Goal: Task Accomplishment & Management: Manage account settings

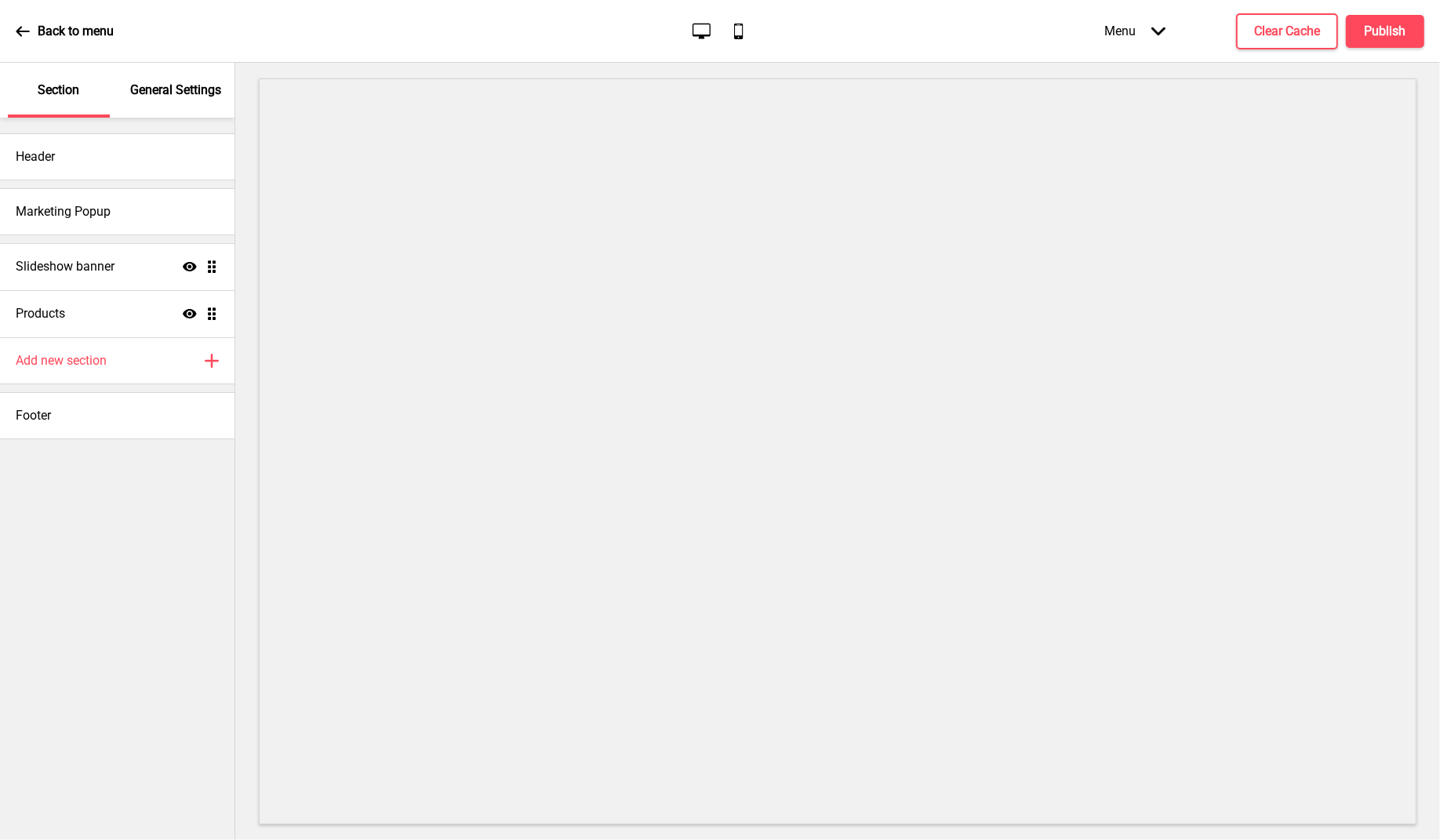
click at [176, 102] on div "General Settings" at bounding box center [176, 90] width 102 height 55
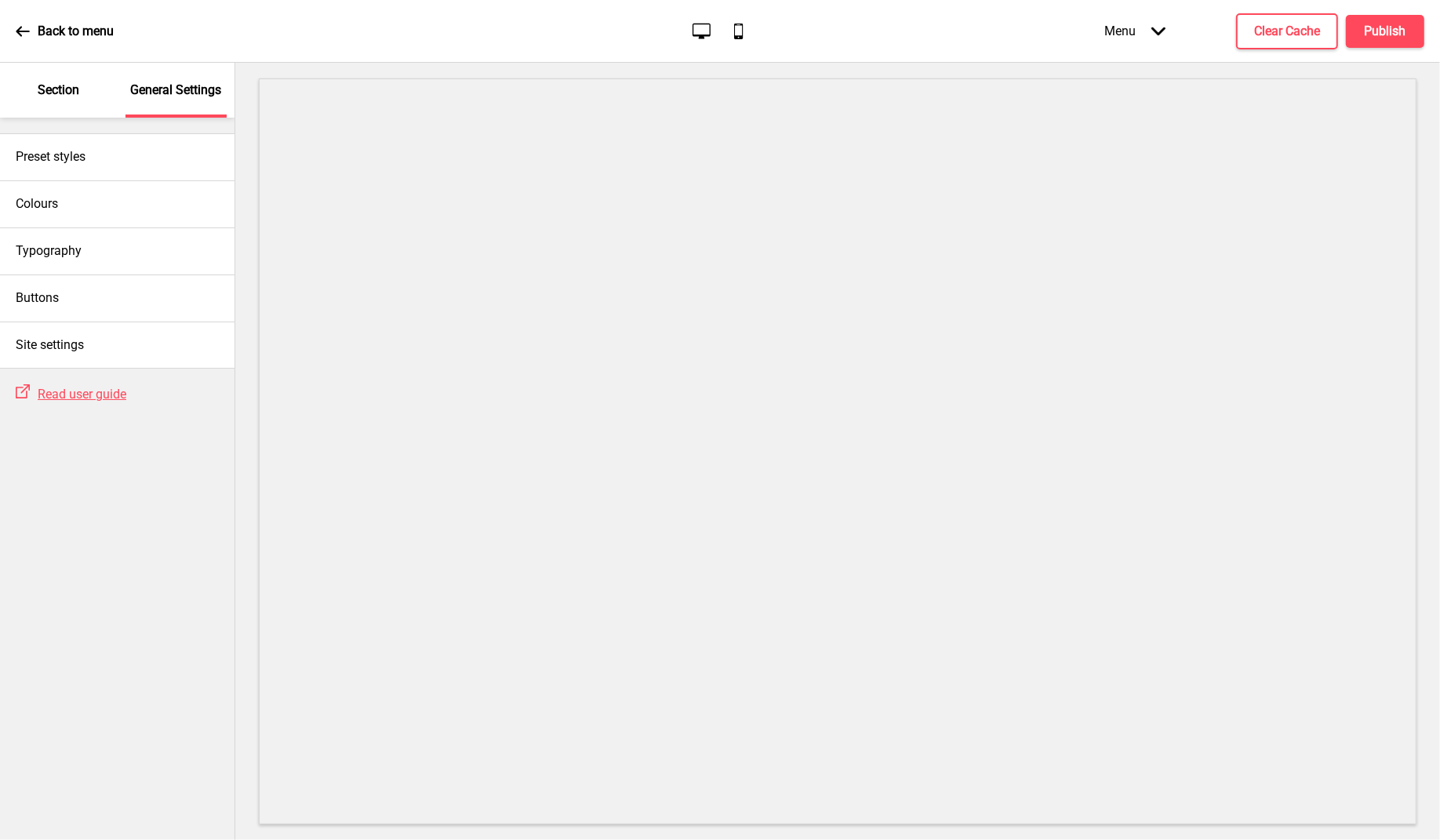
click at [71, 102] on div "Section" at bounding box center [58, 90] width 102 height 55
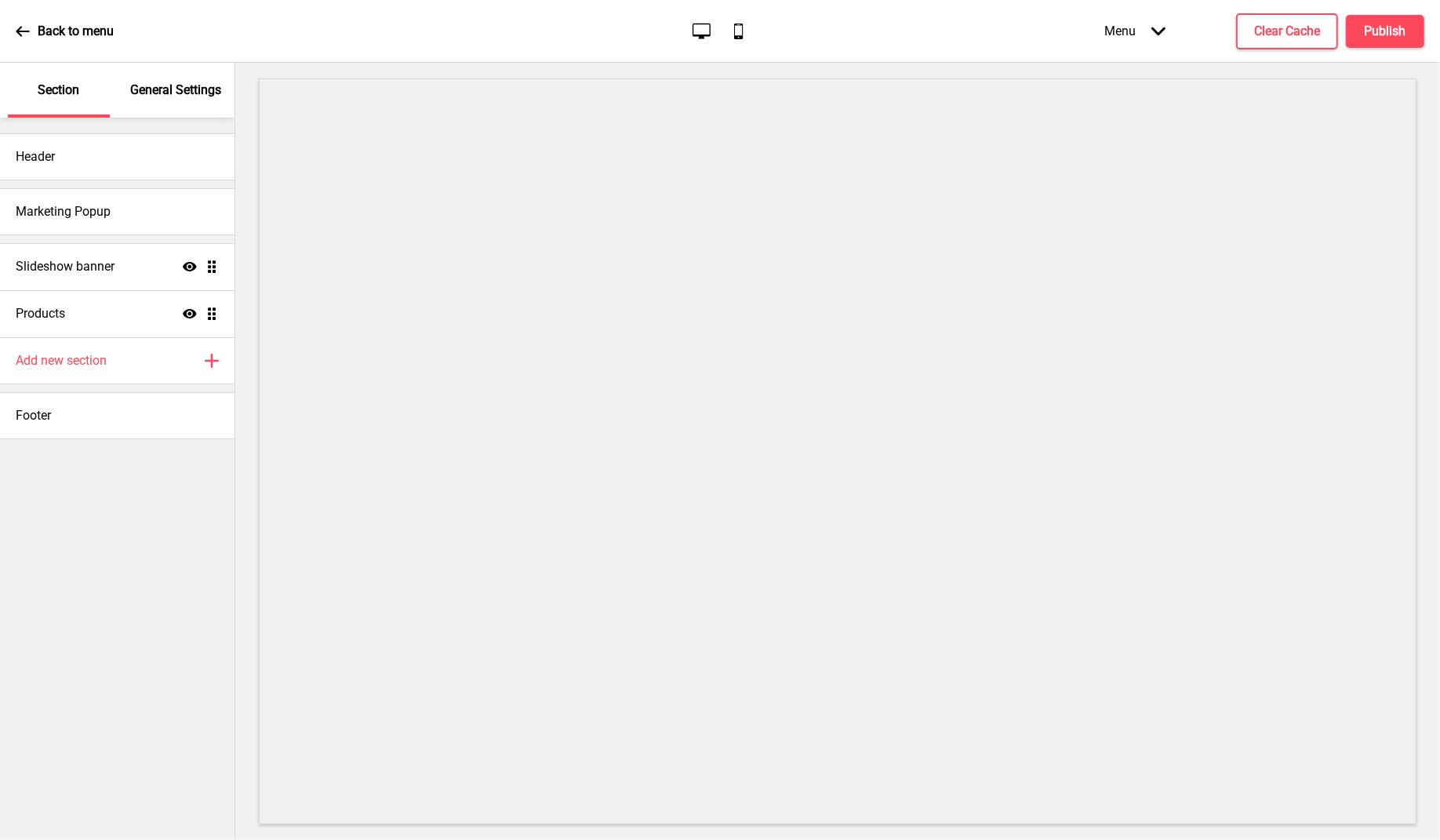
click at [160, 99] on div "General Settings" at bounding box center [176, 90] width 102 height 55
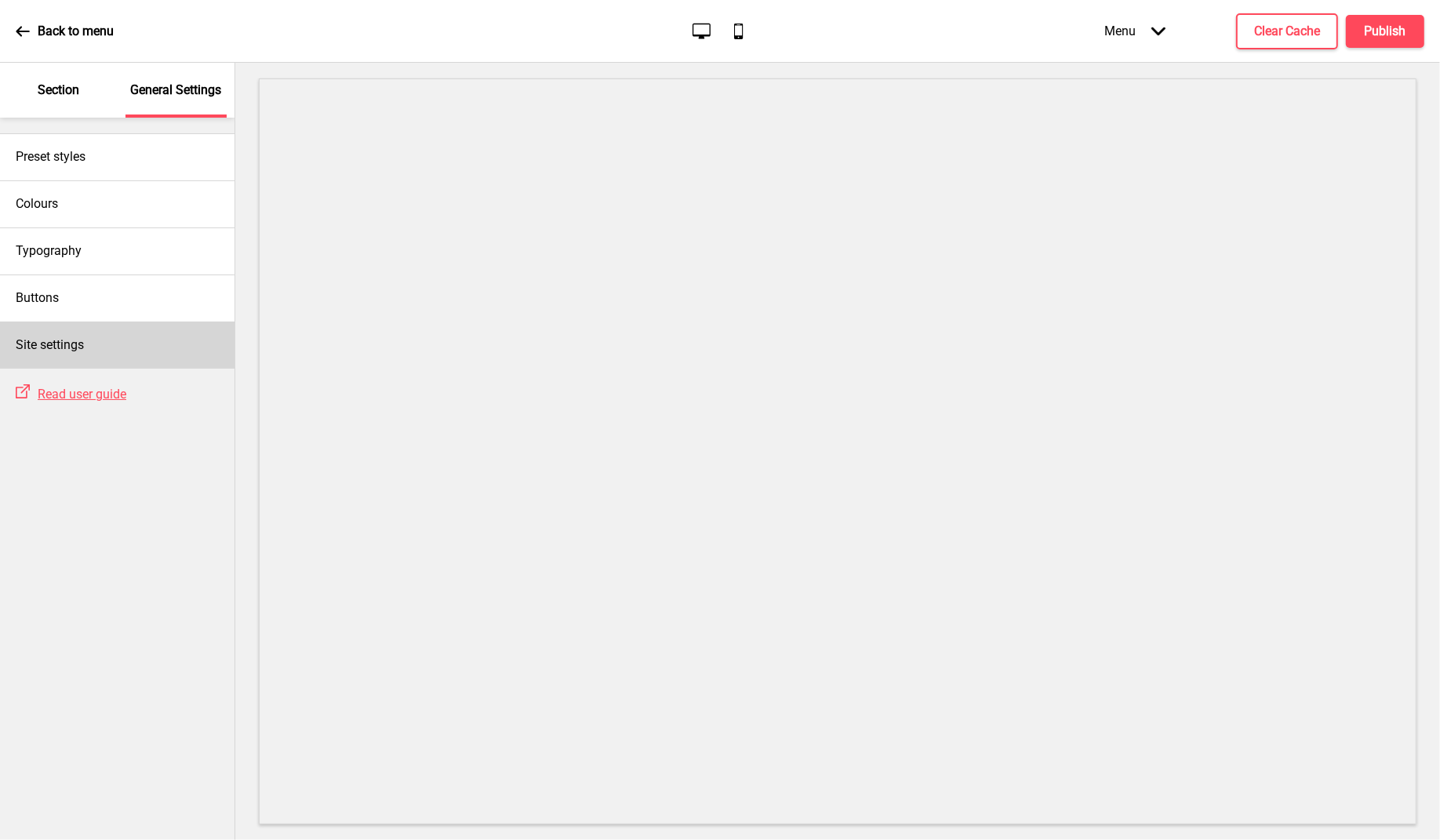
click at [95, 340] on div "Site settings" at bounding box center [117, 345] width 234 height 47
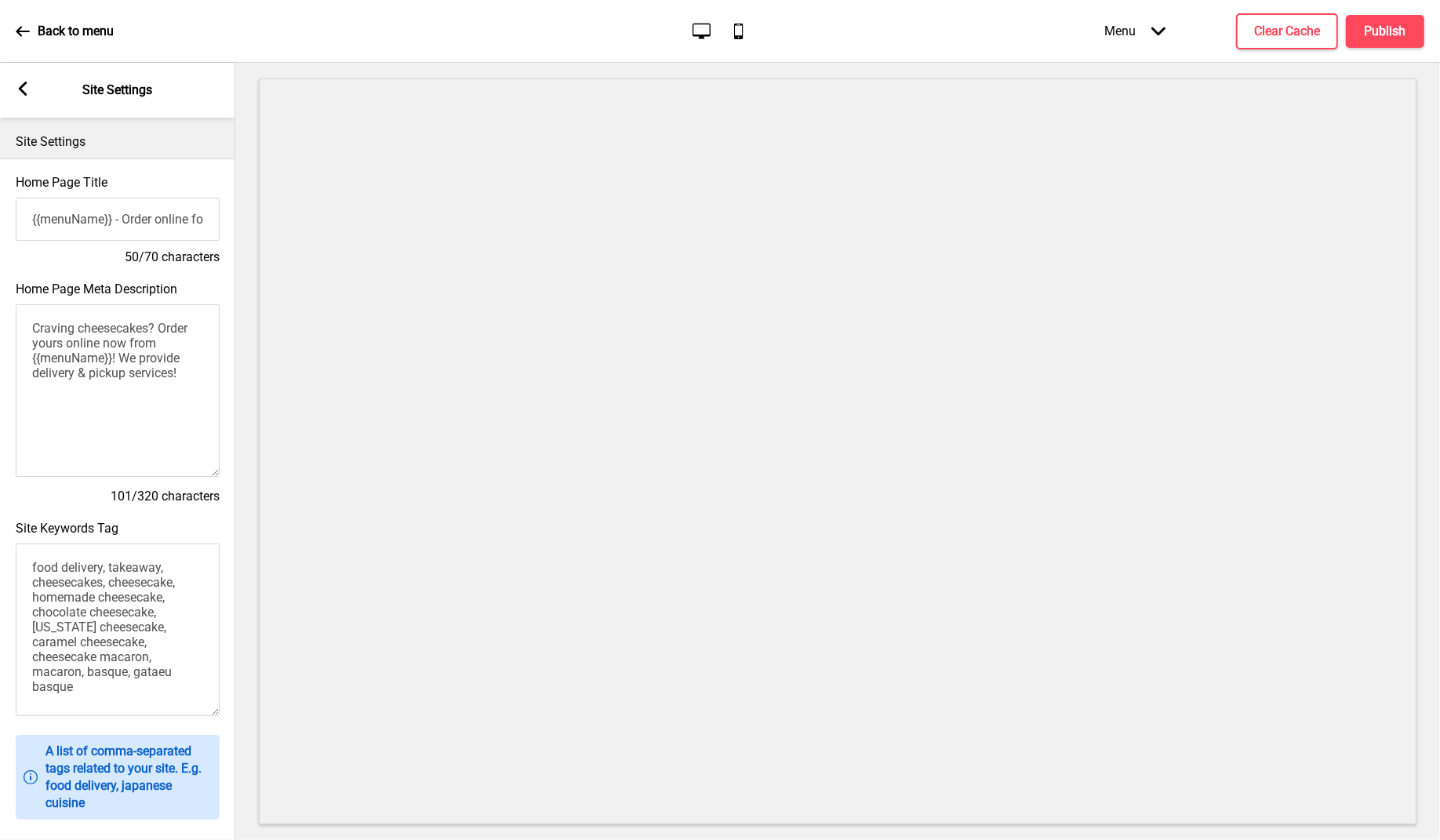
click at [33, 91] on div "Arrow left Site Settings" at bounding box center [117, 90] width 235 height 55
click at [26, 91] on rect at bounding box center [22, 89] width 14 height 14
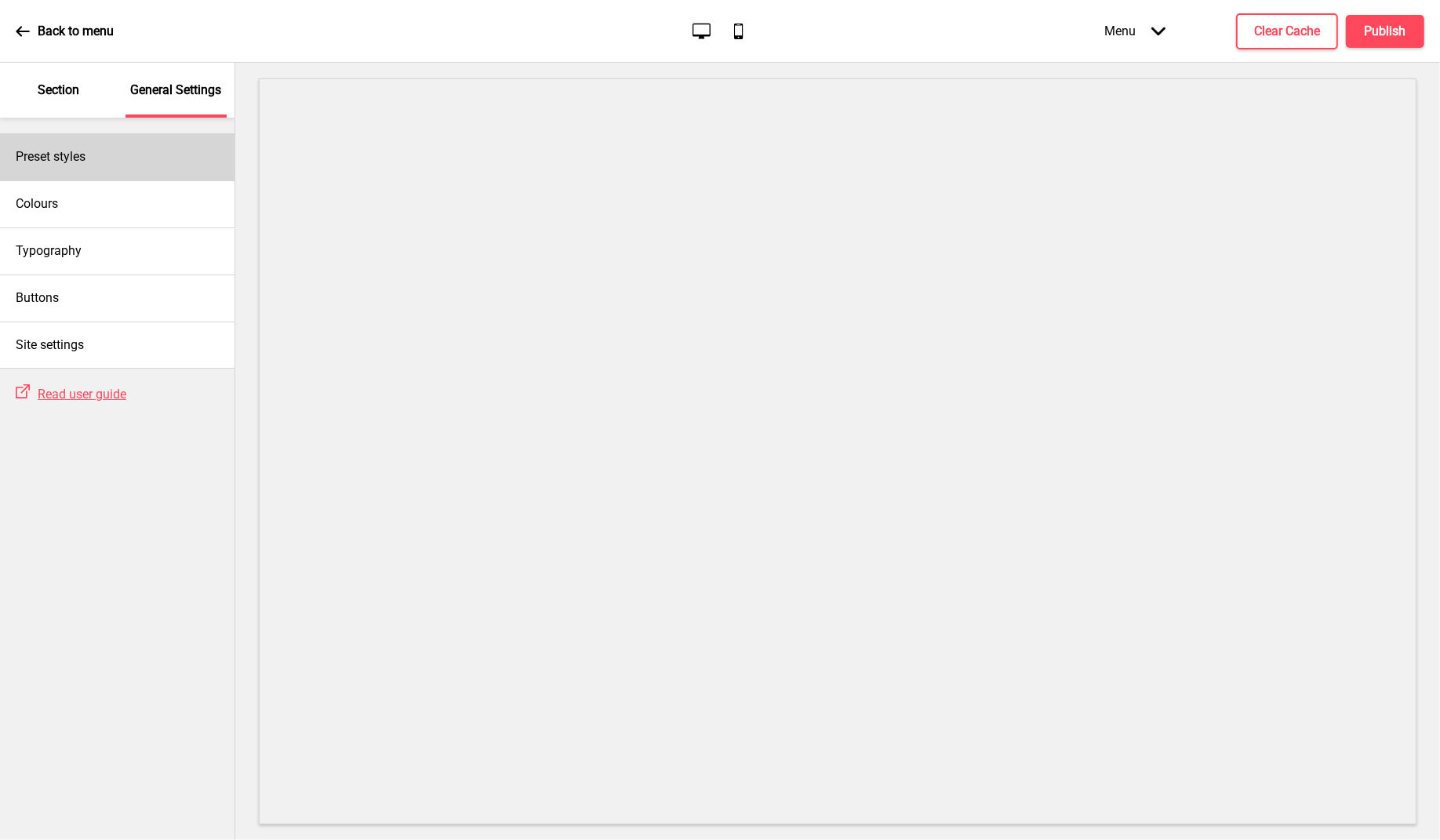
click at [75, 163] on h4 "Preset styles" at bounding box center [50, 157] width 70 height 17
select select "Custom"
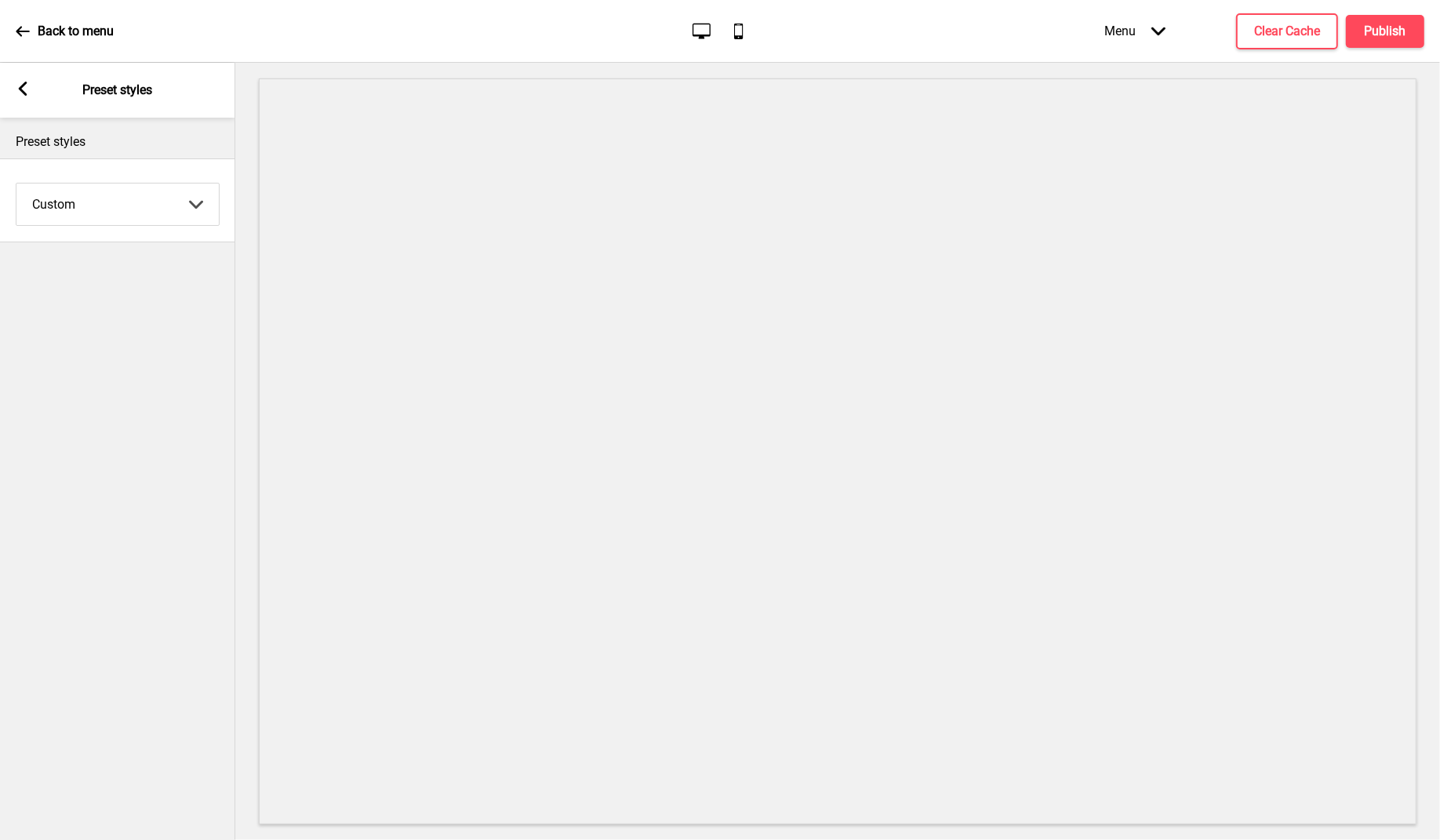
click at [25, 88] on rect at bounding box center [22, 89] width 14 height 14
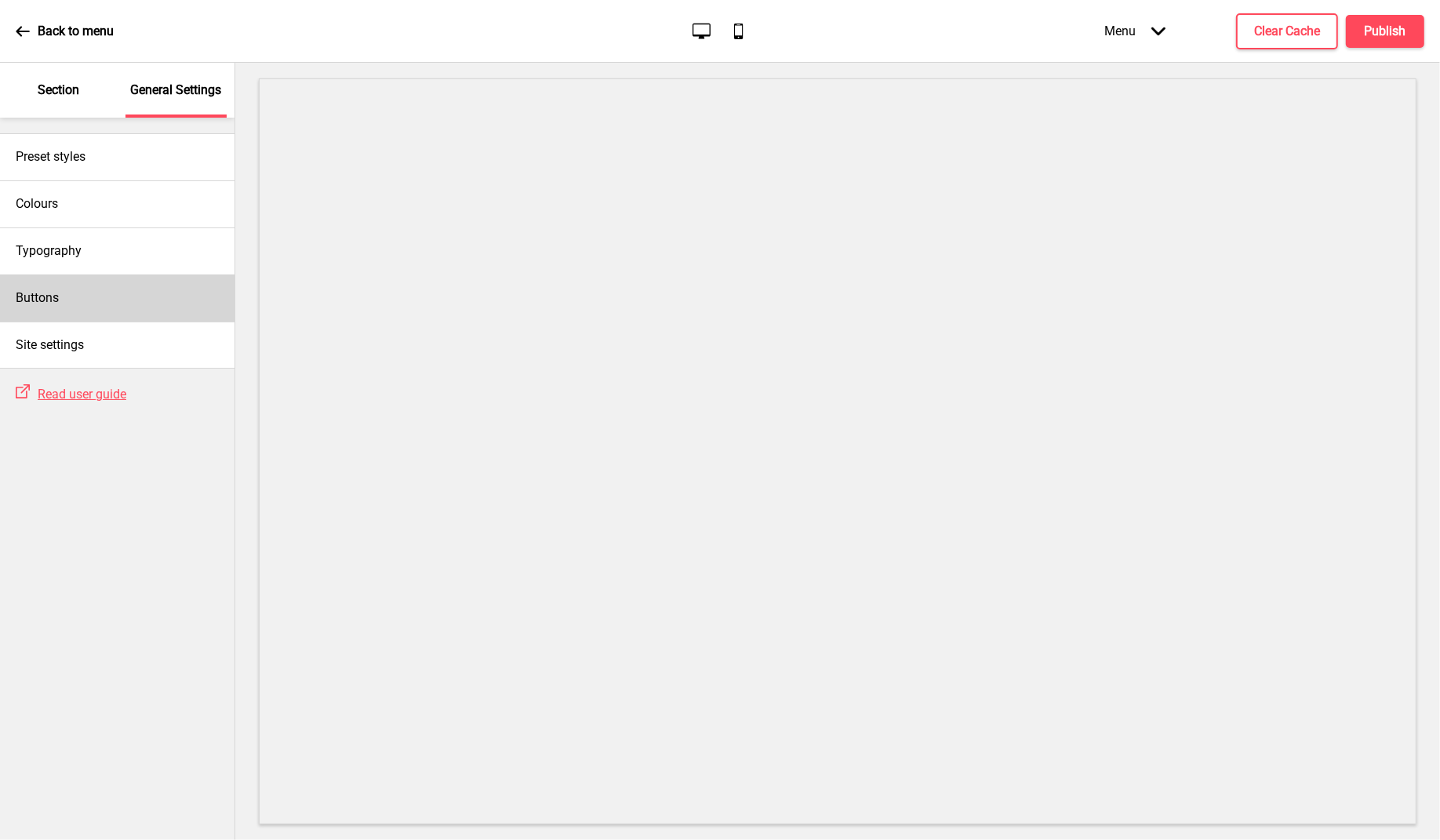
click at [69, 299] on div "Buttons" at bounding box center [117, 297] width 234 height 47
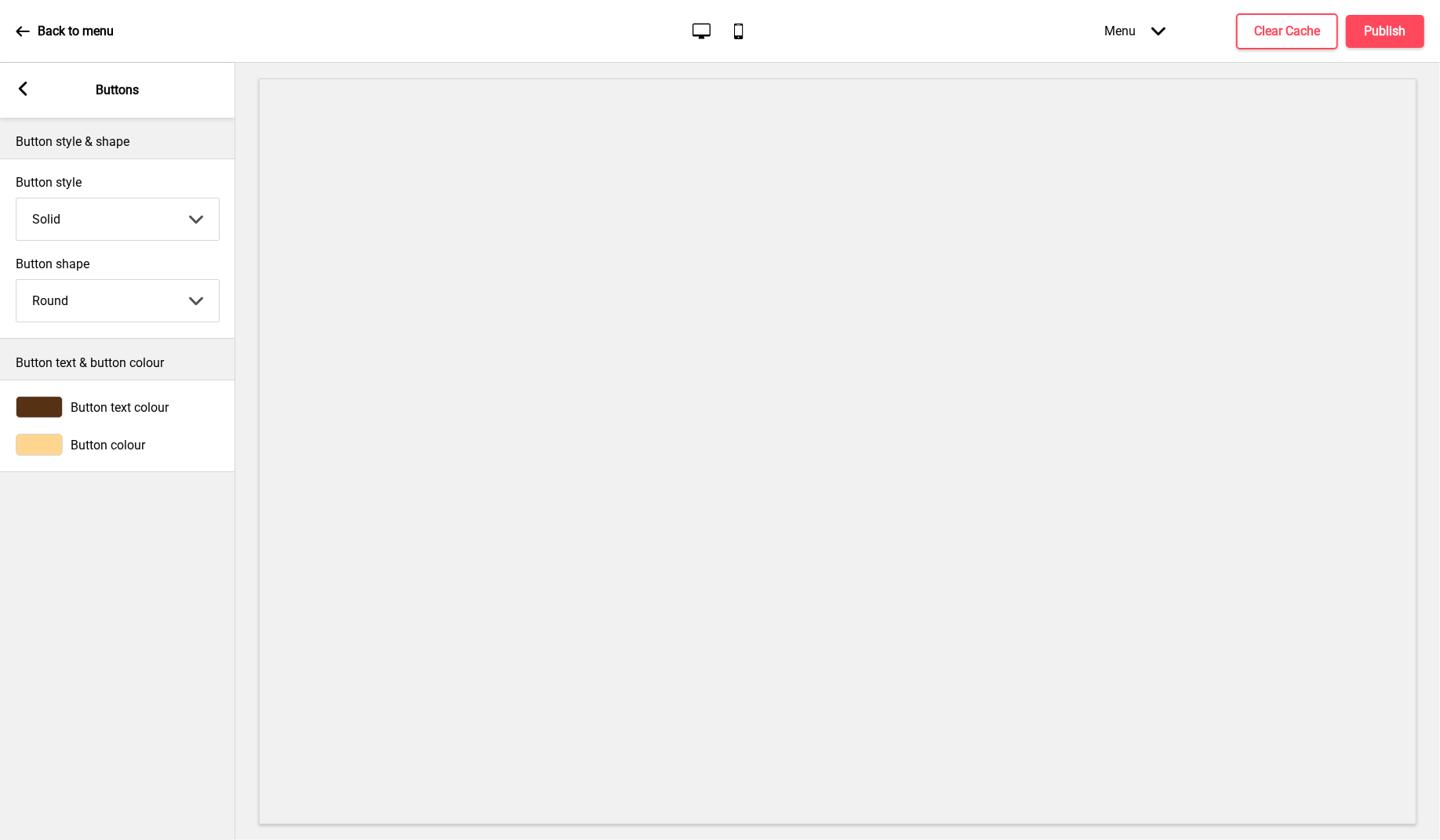
click at [7, 65] on div "Arrow left Buttons" at bounding box center [117, 90] width 235 height 55
click at [25, 98] on div "Arrow left" at bounding box center [22, 90] width 14 height 17
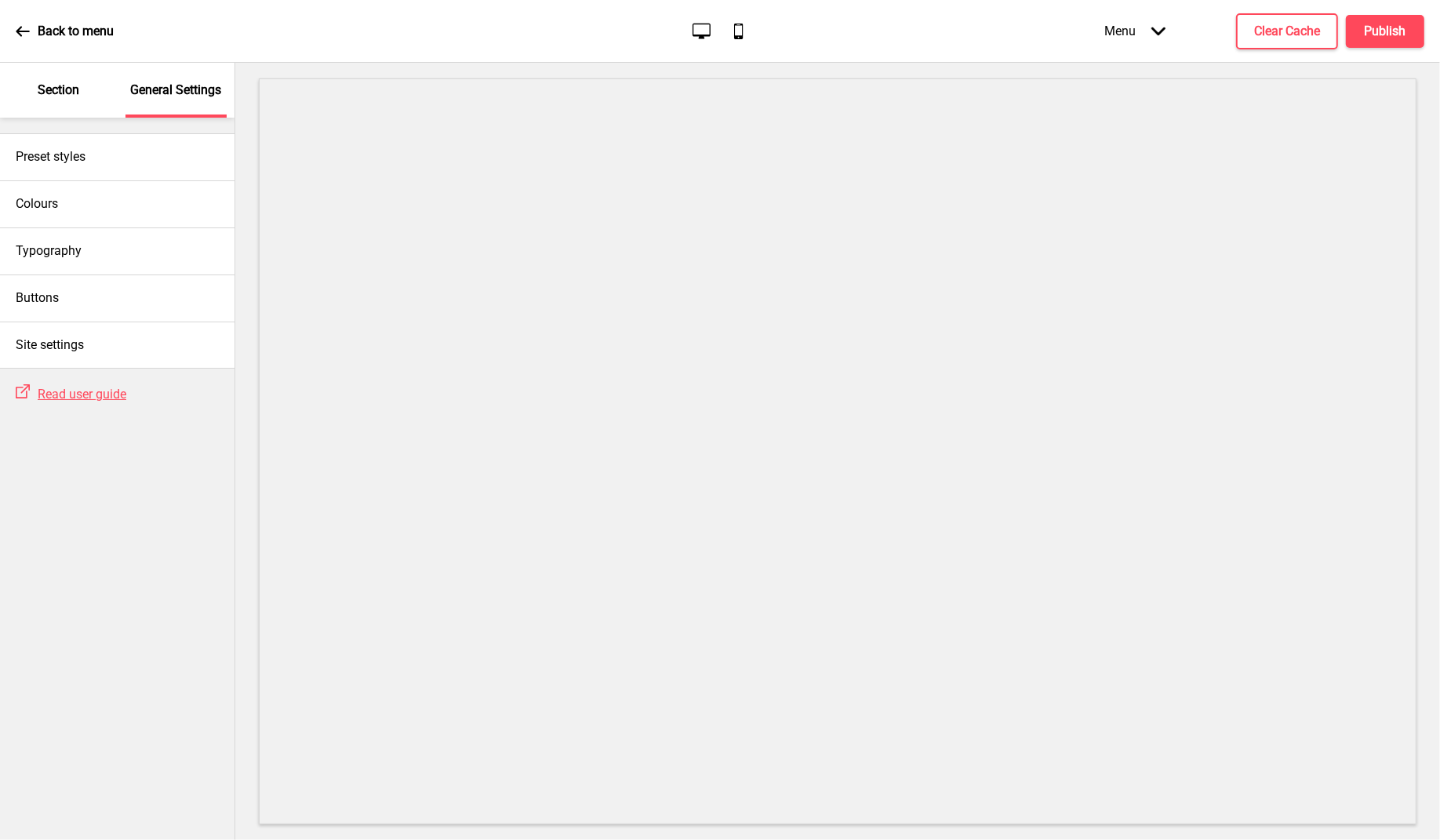
click at [52, 110] on div "Section" at bounding box center [58, 90] width 102 height 55
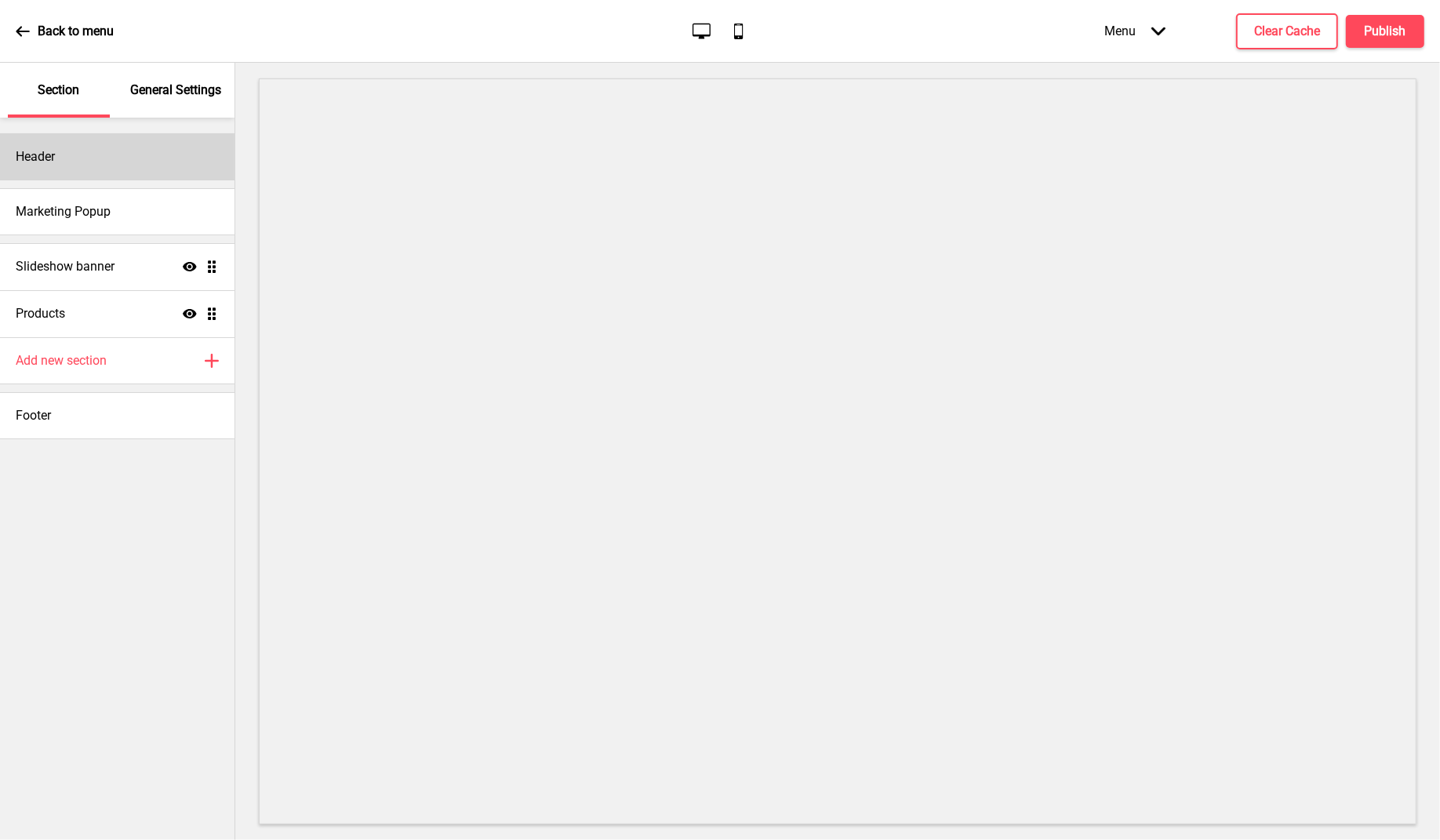
click at [104, 150] on div "Header" at bounding box center [117, 156] width 234 height 47
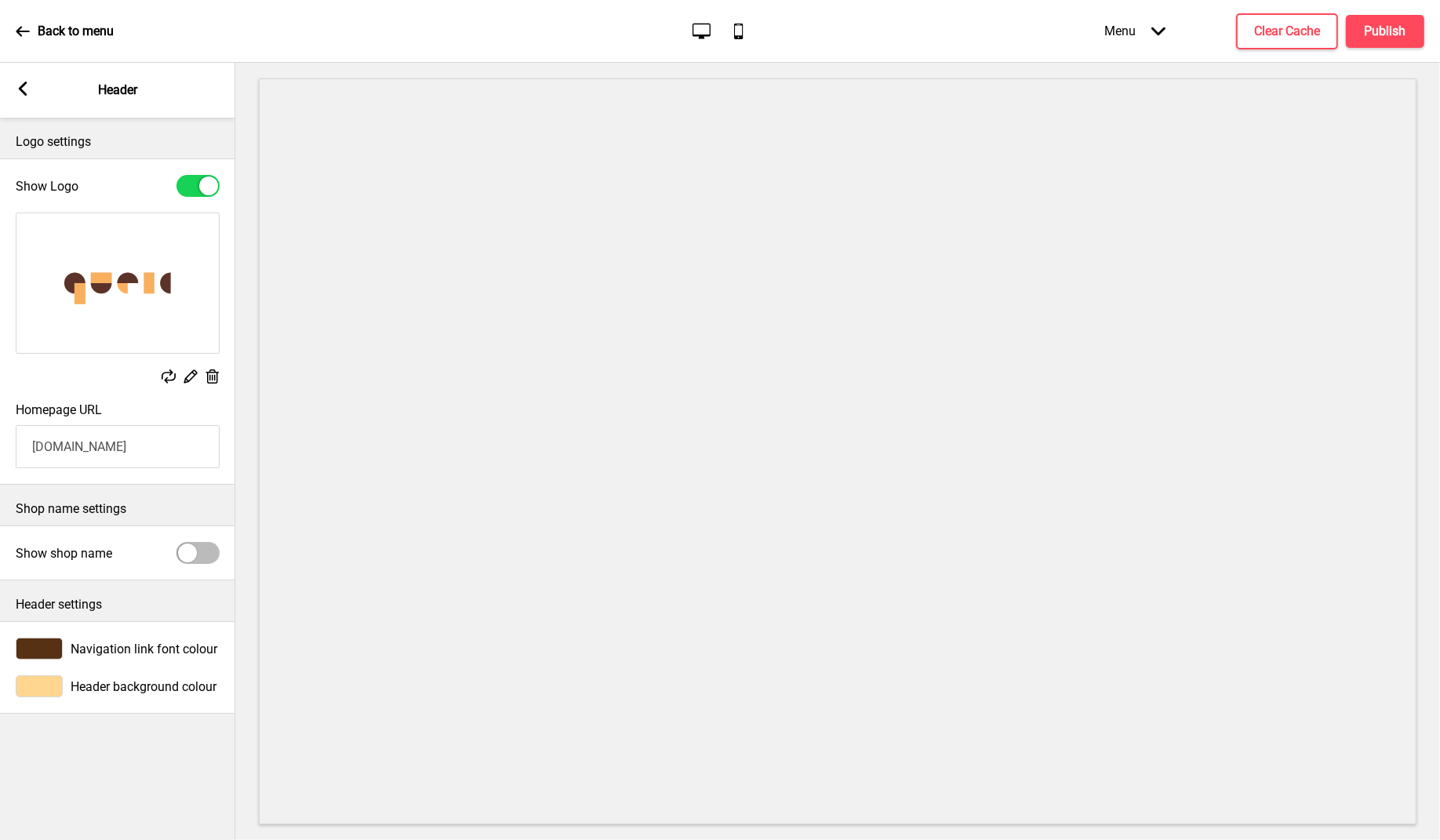
click at [133, 455] on input "[DOMAIN_NAME]" at bounding box center [117, 446] width 204 height 43
click at [1383, 29] on h4 "Publish" at bounding box center [1386, 31] width 42 height 17
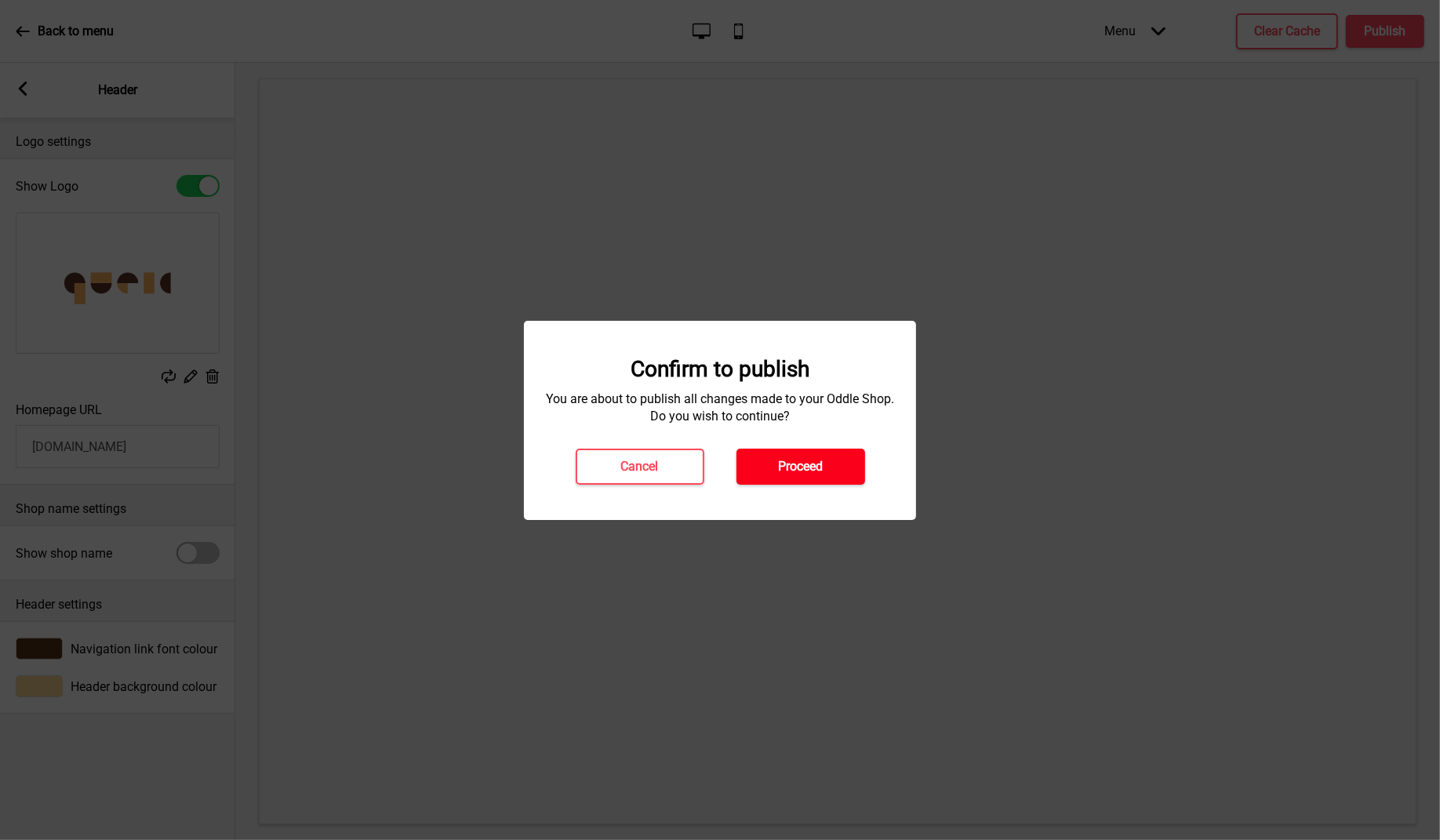
click at [801, 473] on h4 "Proceed" at bounding box center [800, 467] width 45 height 17
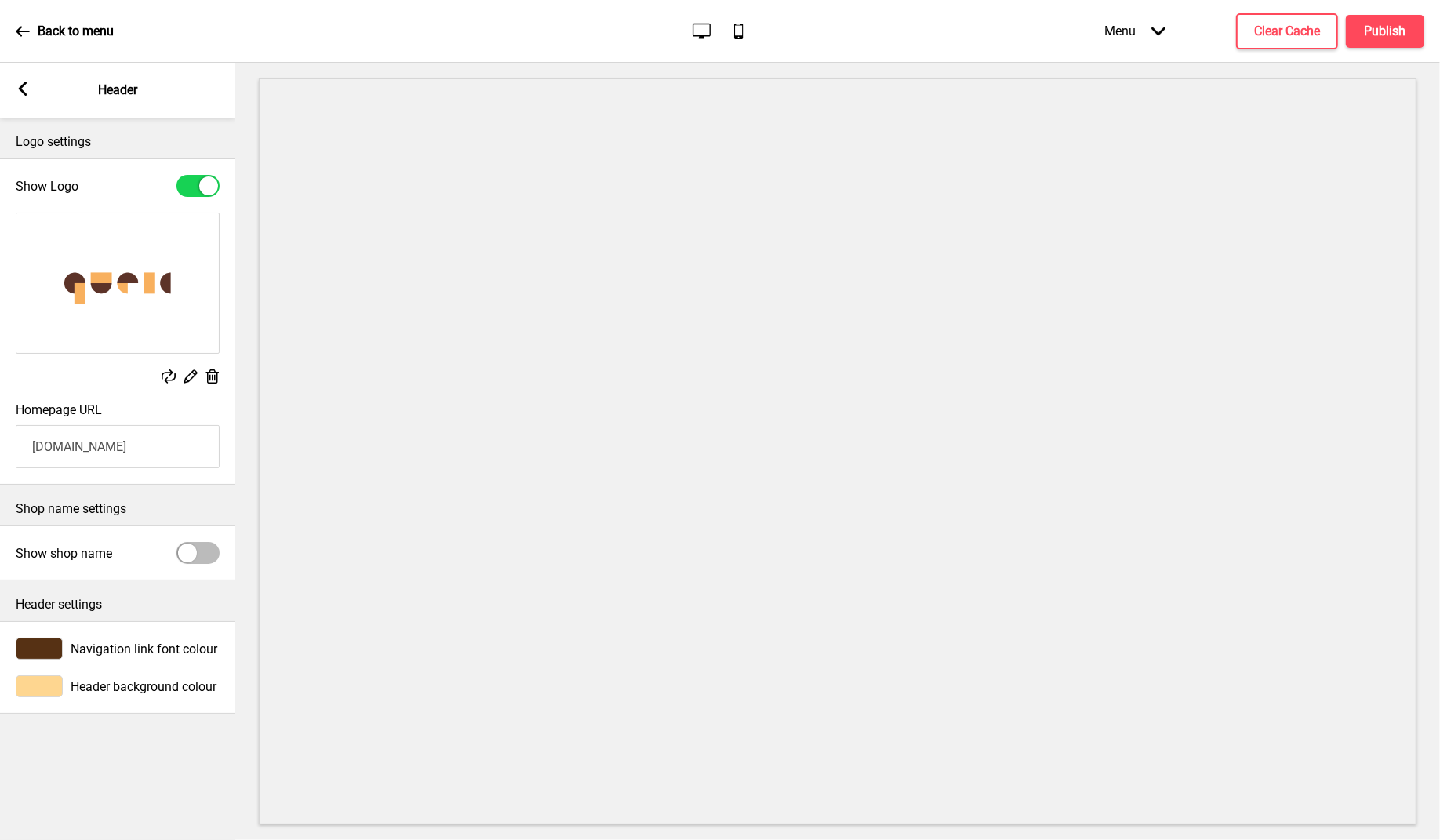
click at [166, 447] on input "[DOMAIN_NAME]" at bounding box center [117, 446] width 204 height 43
paste input "[URL][DOMAIN_NAME]"
type input "[URL][DOMAIN_NAME]"
click at [1383, 38] on h4 "Publish" at bounding box center [1386, 31] width 42 height 17
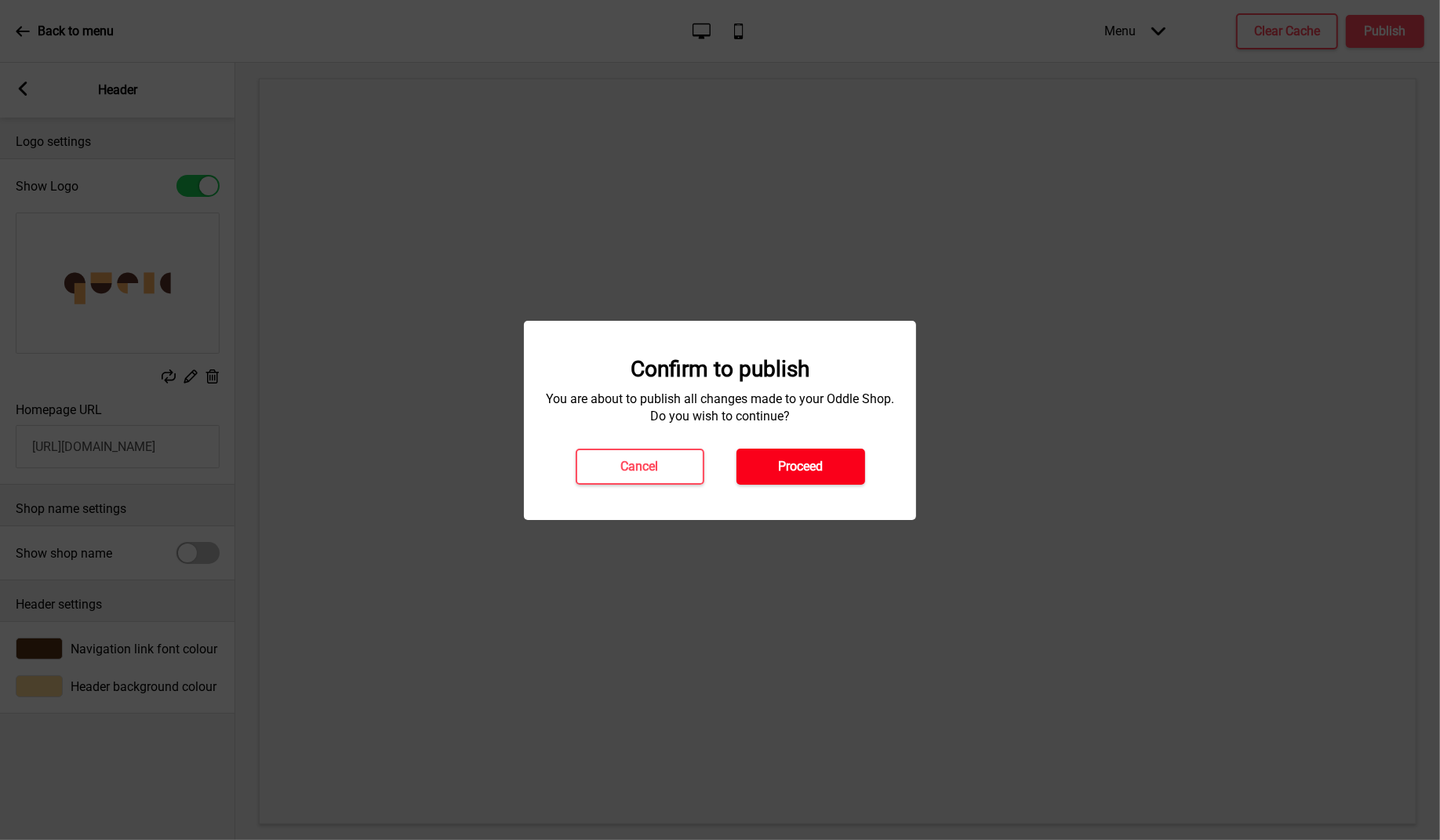
click at [831, 471] on button "Proceed" at bounding box center [800, 467] width 129 height 36
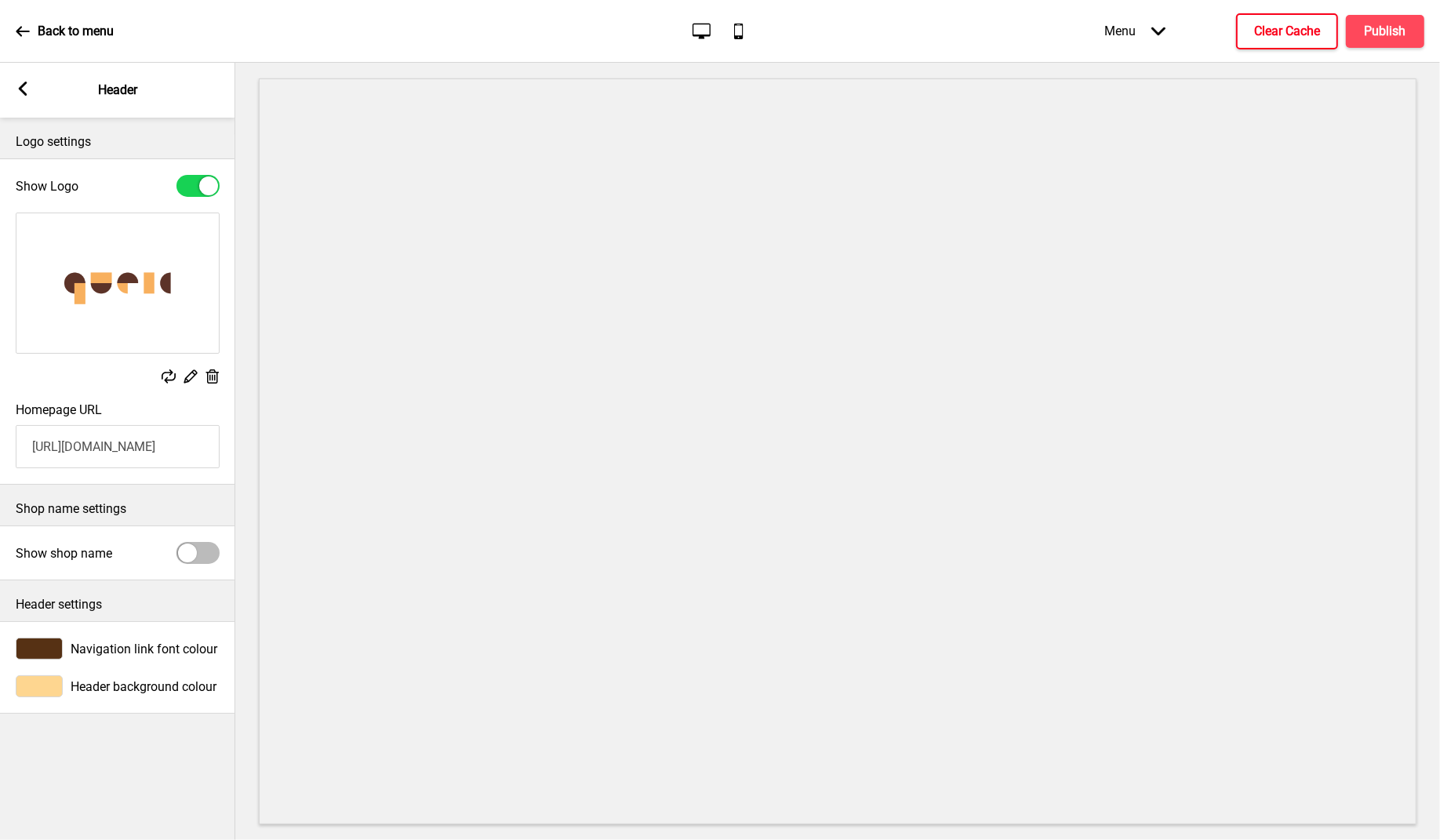
click at [1303, 37] on h4 "Clear Cache" at bounding box center [1287, 31] width 66 height 17
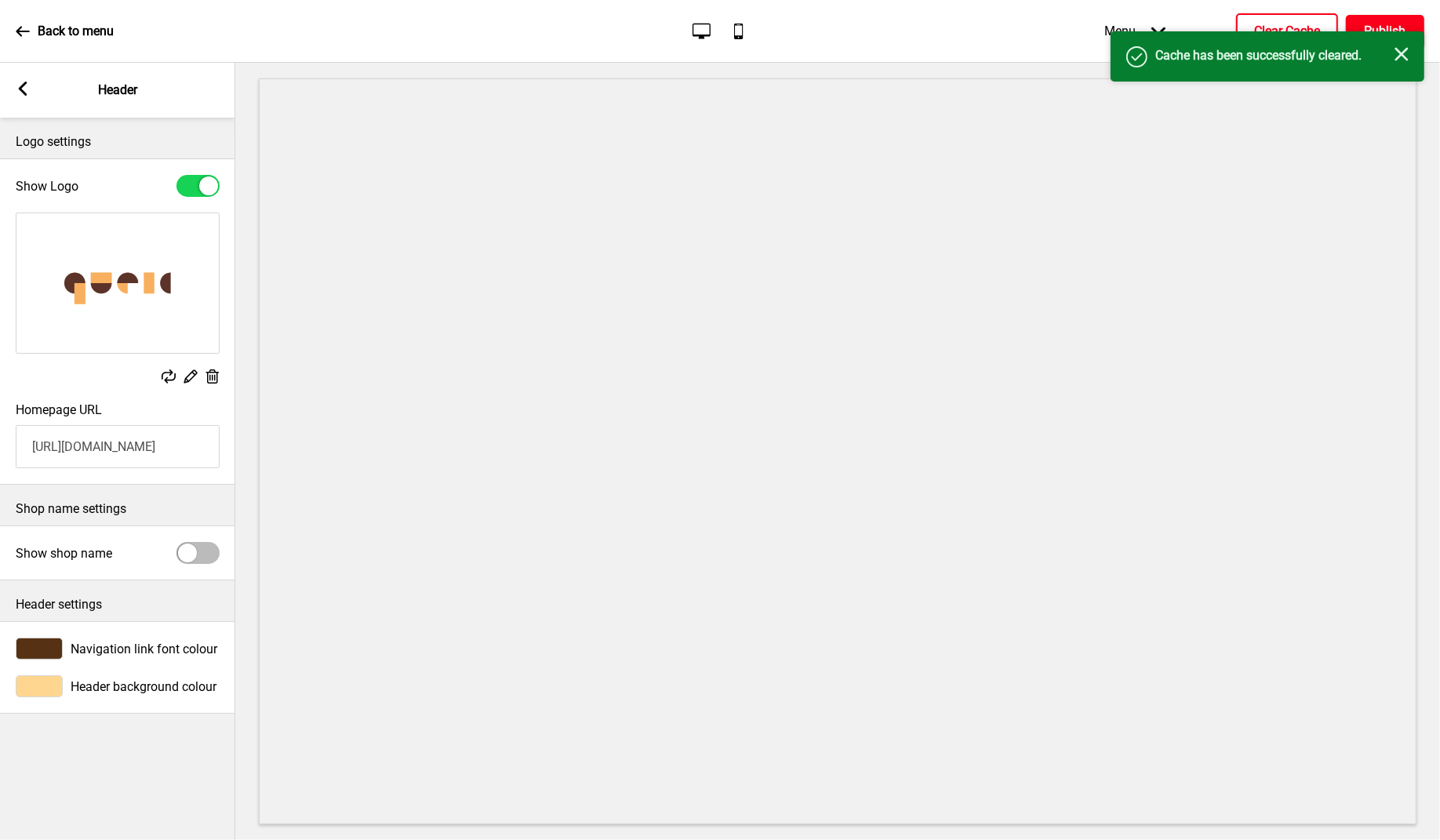
click at [1360, 25] on button "Publish" at bounding box center [1385, 31] width 78 height 33
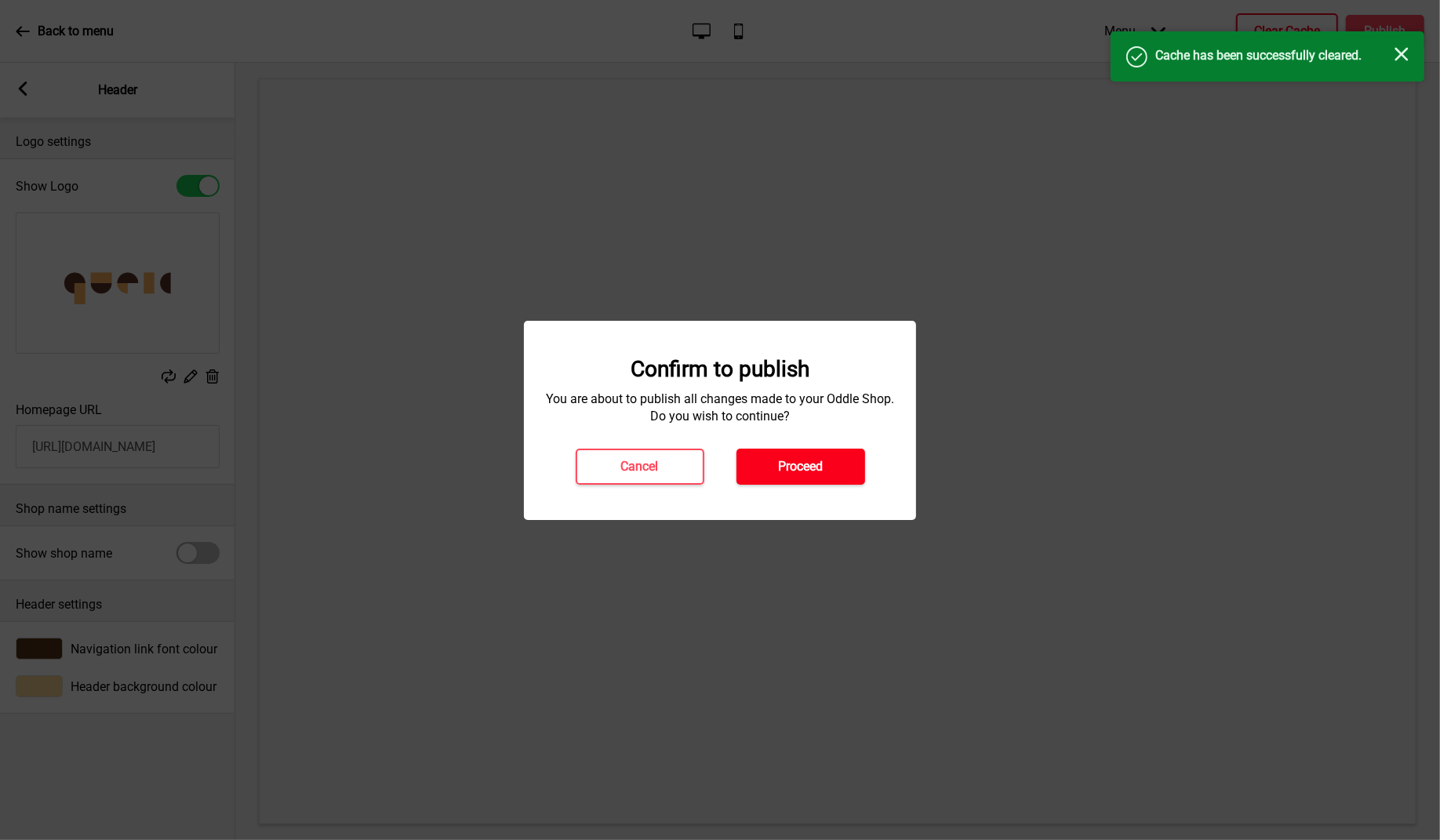
click at [839, 457] on button "Proceed" at bounding box center [800, 467] width 129 height 36
